Goal: Task Accomplishment & Management: Use online tool/utility

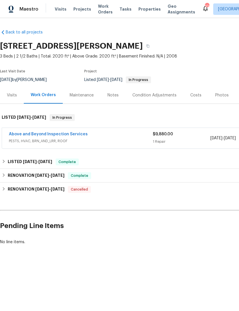
click at [194, 89] on div "Costs" at bounding box center [195, 95] width 25 height 17
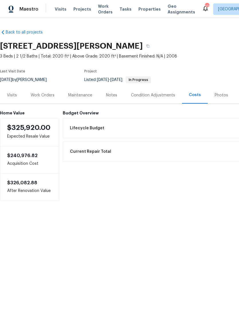
click at [13, 98] on div "Visits" at bounding box center [12, 95] width 24 height 17
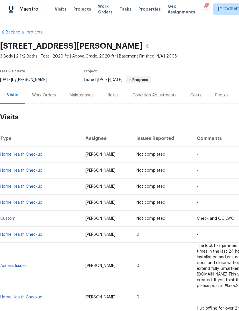
click at [38, 95] on div "Work Orders" at bounding box center [44, 96] width 24 height 6
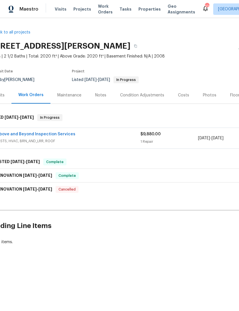
scroll to position [0, 13]
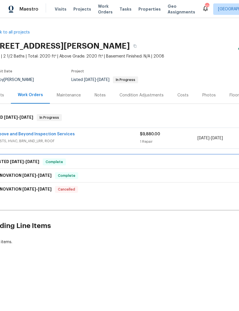
click at [157, 164] on div "LISTED 5/12/25 - 5/14/25 Complete" at bounding box center [149, 162] width 320 height 7
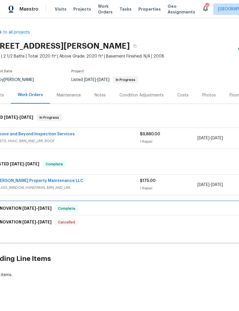
click at [164, 207] on div "RENOVATION 4/14/25 - 4/25/25 Complete" at bounding box center [149, 208] width 320 height 7
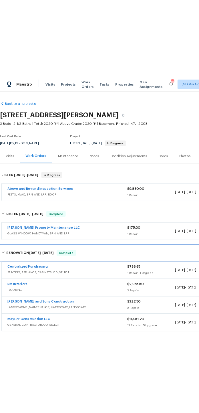
scroll to position [0, 0]
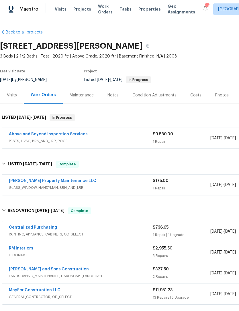
click at [111, 93] on div "Notes" at bounding box center [112, 96] width 11 height 6
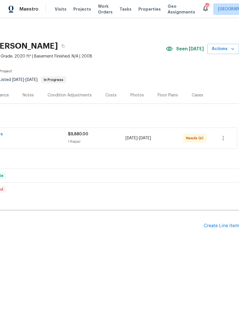
scroll to position [0, 85]
click at [220, 140] on icon "button" at bounding box center [223, 138] width 7 height 7
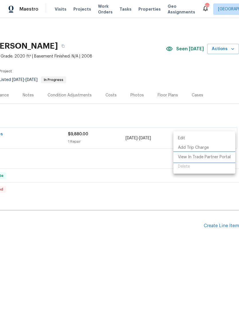
click at [209, 159] on li "View In Trade Partner Portal" at bounding box center [204, 157] width 62 height 9
click at [70, 167] on div at bounding box center [119, 155] width 239 height 311
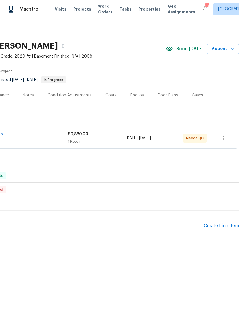
click at [64, 164] on div "LISTED [DATE] - [DATE] Complete" at bounding box center [77, 162] width 320 height 7
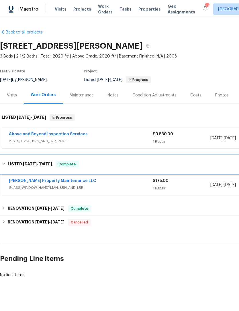
scroll to position [0, 0]
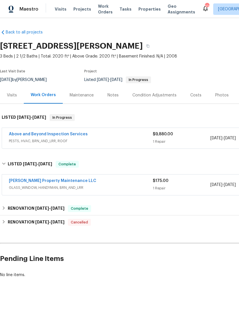
click at [44, 134] on link "Above and Beyond Inspection Services" at bounding box center [48, 134] width 79 height 4
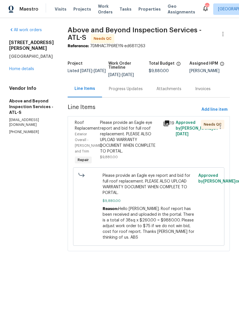
click at [97, 136] on div "Exterior Overall - Eaves and Trim" at bounding box center [86, 143] width 22 height 23
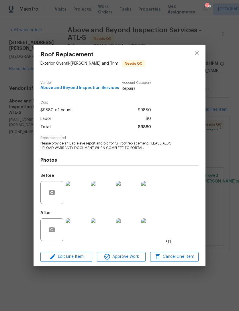
click at [81, 234] on img at bounding box center [77, 230] width 23 height 23
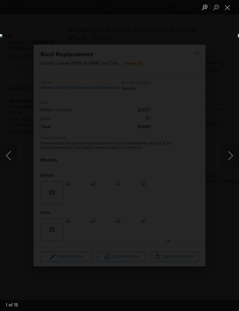
click at [228, 155] on button "Next image" at bounding box center [230, 155] width 17 height 23
click at [225, 154] on button "Next image" at bounding box center [230, 155] width 17 height 23
click at [13, 156] on button "Previous image" at bounding box center [8, 155] width 17 height 23
click at [228, 161] on button "Next image" at bounding box center [230, 155] width 17 height 23
click at [224, 156] on button "Next image" at bounding box center [230, 155] width 17 height 23
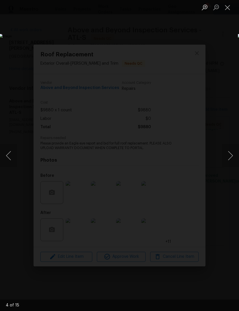
click at [226, 159] on button "Next image" at bounding box center [230, 155] width 17 height 23
click at [226, 10] on button "Close lightbox" at bounding box center [227, 7] width 11 height 10
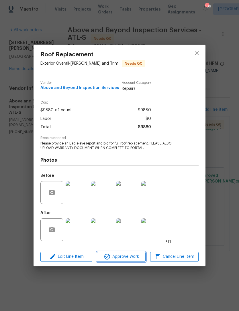
click at [128, 257] on span "Approve Work" at bounding box center [121, 257] width 45 height 7
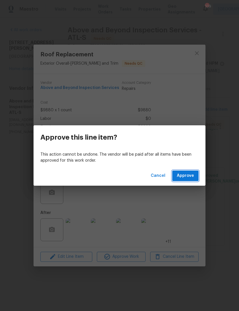
click at [188, 176] on span "Approve" at bounding box center [185, 175] width 17 height 7
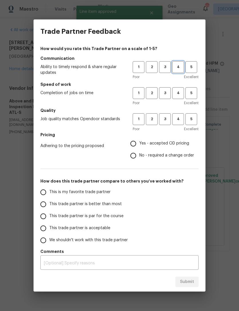
click at [179, 67] on span "4" at bounding box center [178, 67] width 11 height 7
click at [179, 91] on span "4" at bounding box center [178, 93] width 11 height 7
click at [179, 117] on span "4" at bounding box center [178, 119] width 11 height 7
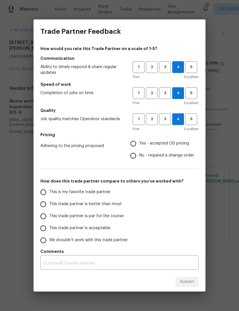
click at [134, 145] on input "Yes - accepted OD pricing" at bounding box center [133, 144] width 12 height 12
radio input "true"
click at [44, 228] on input "This trade partner is acceptable" at bounding box center [43, 229] width 12 height 12
click at [186, 281] on span "Submit" at bounding box center [187, 282] width 14 height 7
radio input "true"
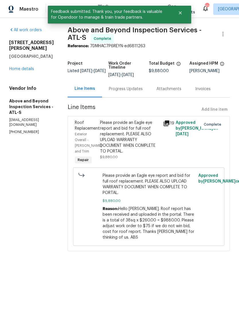
click at [30, 67] on link "Home details" at bounding box center [21, 69] width 25 height 4
